Goal: Transaction & Acquisition: Subscribe to service/newsletter

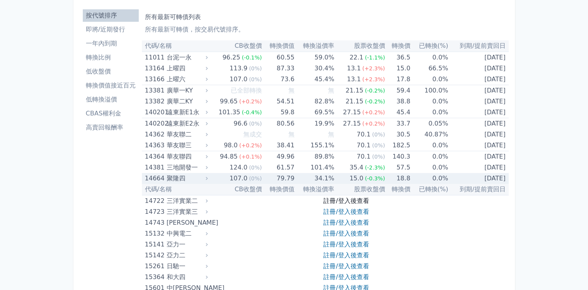
scroll to position [39, 0]
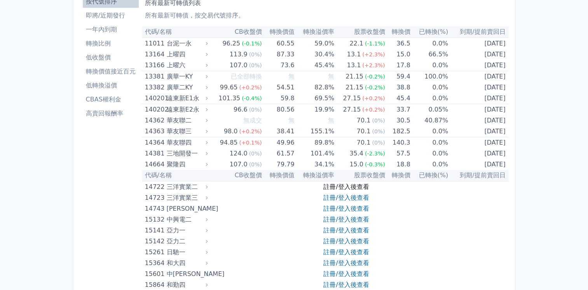
click at [350, 189] on link "註冊/登入後查看" at bounding box center [345, 186] width 45 height 7
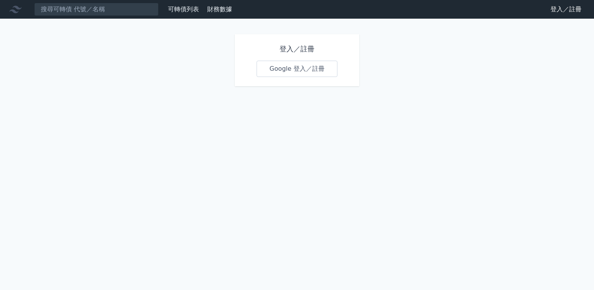
click at [292, 69] on link "Google 登入／註冊" at bounding box center [297, 69] width 81 height 16
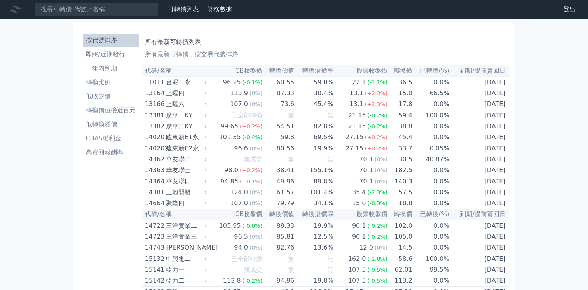
click at [110, 68] on li "一年內到期" at bounding box center [111, 68] width 56 height 9
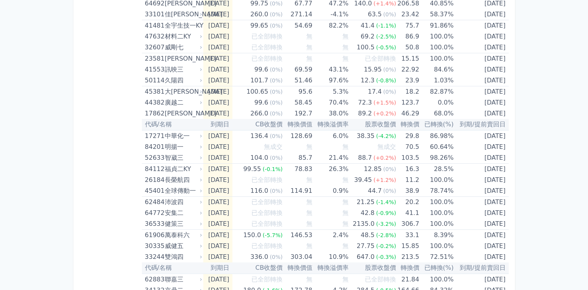
scroll to position [311, 0]
